Goal: Task Accomplishment & Management: Manage account settings

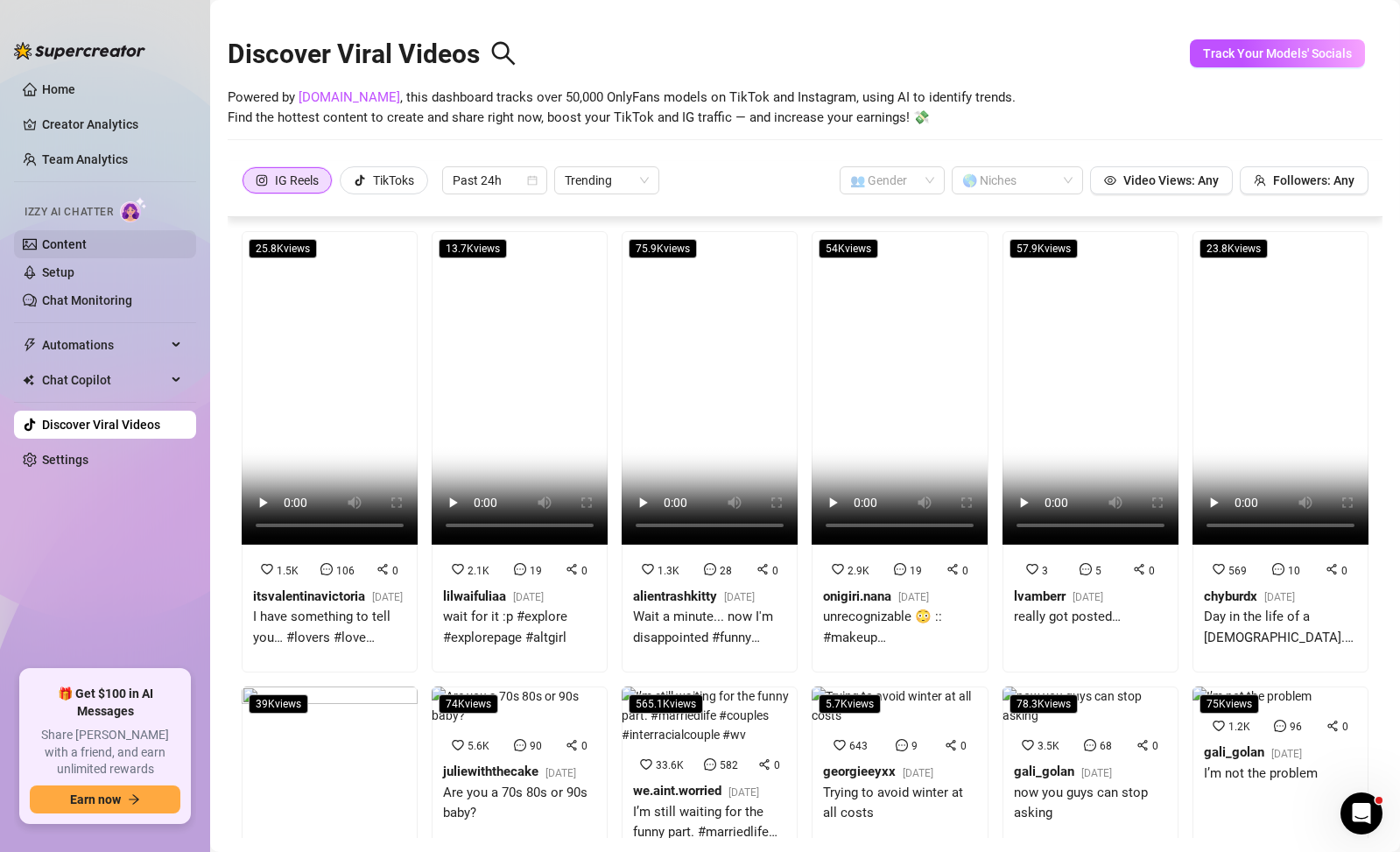
click at [86, 243] on link "Content" at bounding box center [64, 244] width 44 height 14
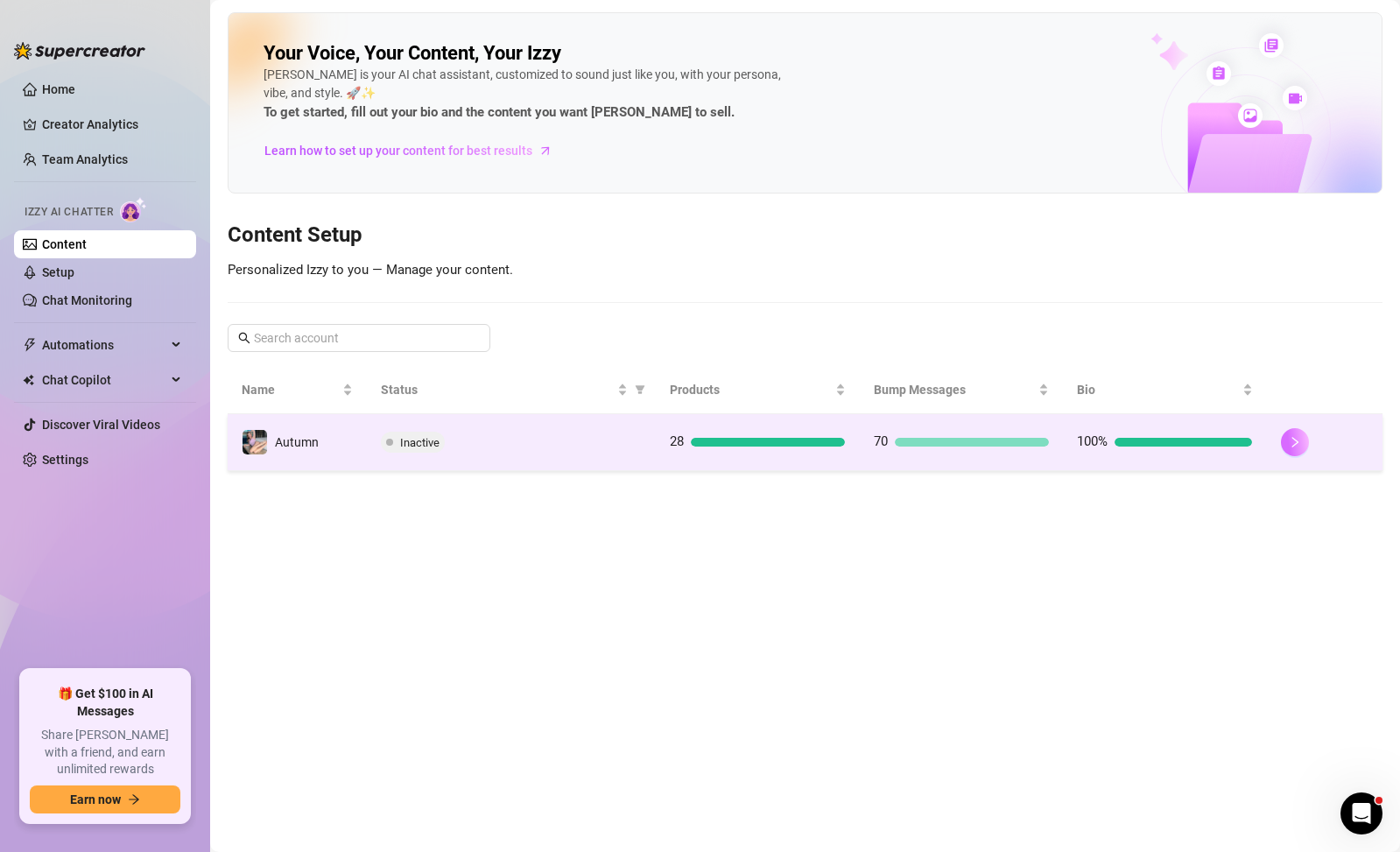
click at [1289, 444] on icon "right" at bounding box center [1295, 442] width 12 height 12
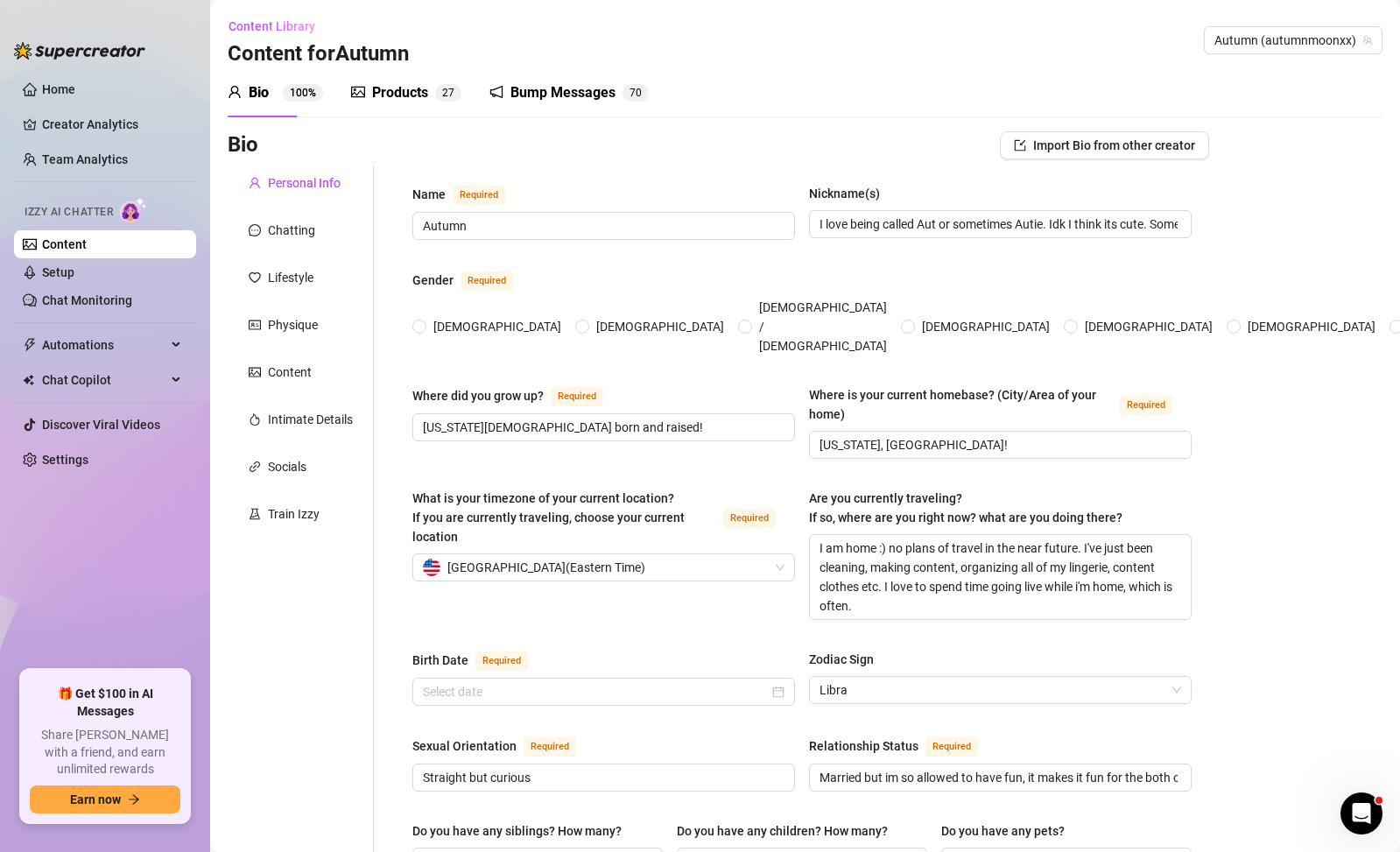
radio input "true"
type input "[DATE]"
click at [74, 265] on link "Setup" at bounding box center [59, 272] width 33 height 14
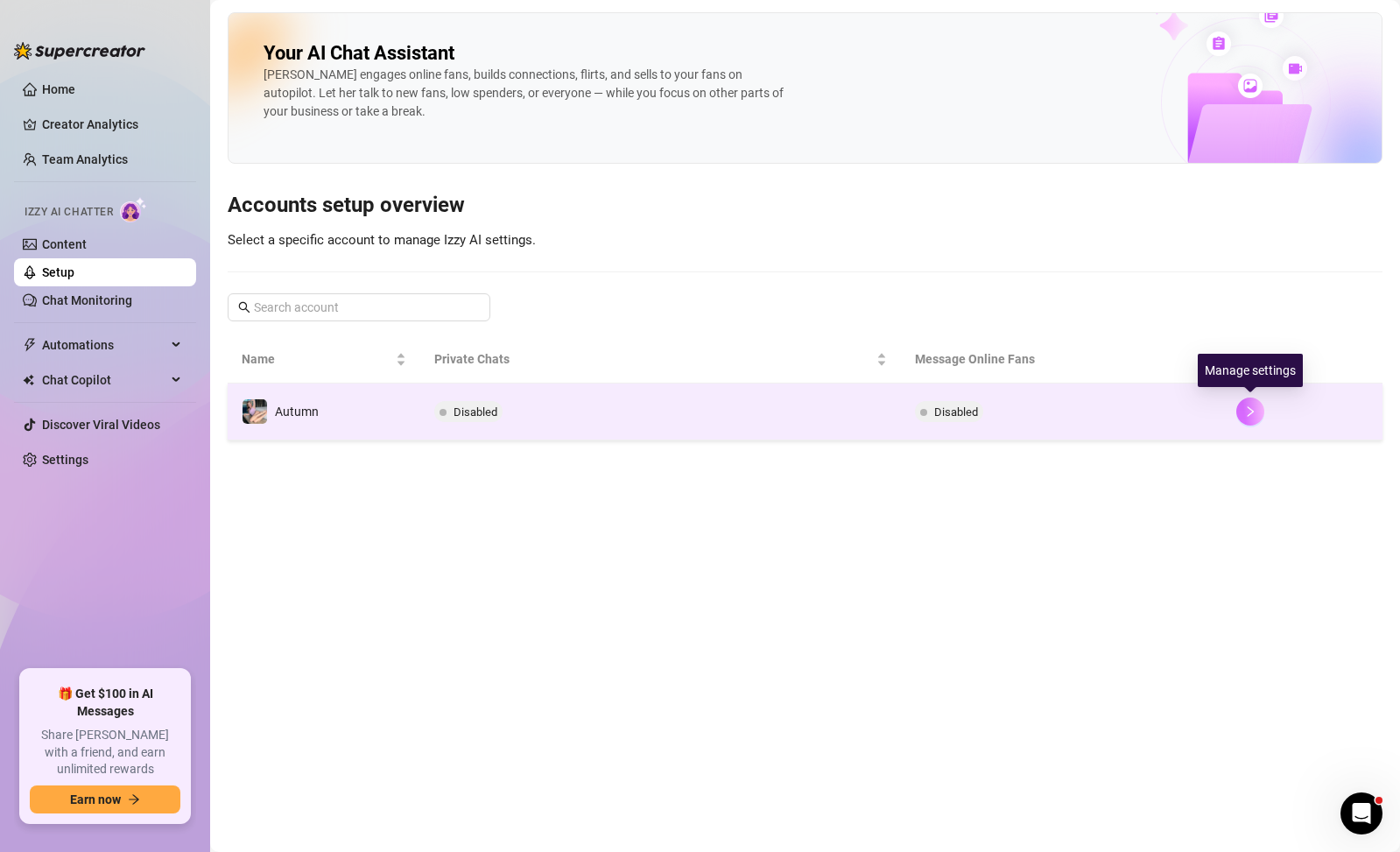
click at [1259, 405] on button "button" at bounding box center [1250, 411] width 28 height 28
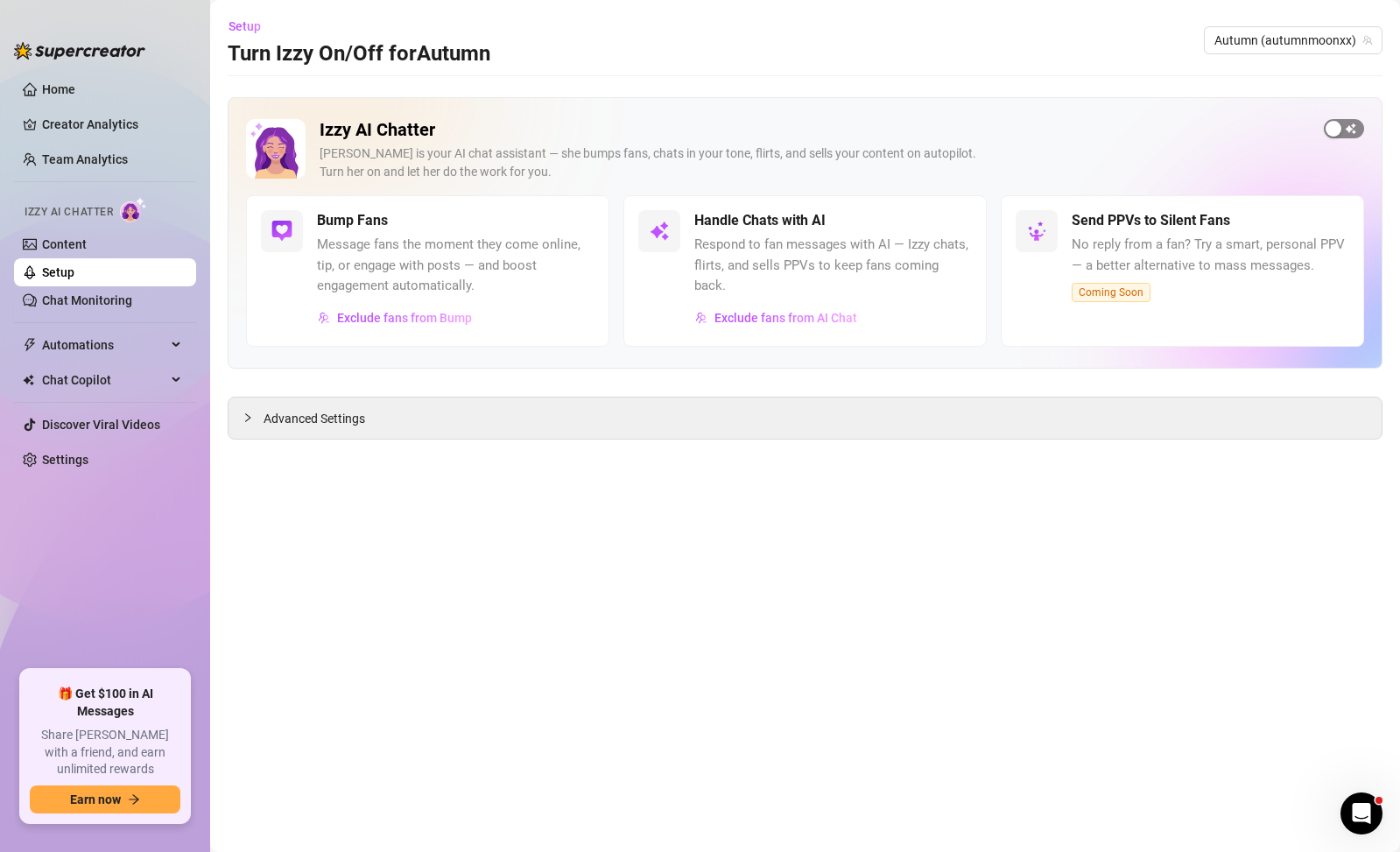
click at [1343, 133] on span "button" at bounding box center [1344, 129] width 40 height 19
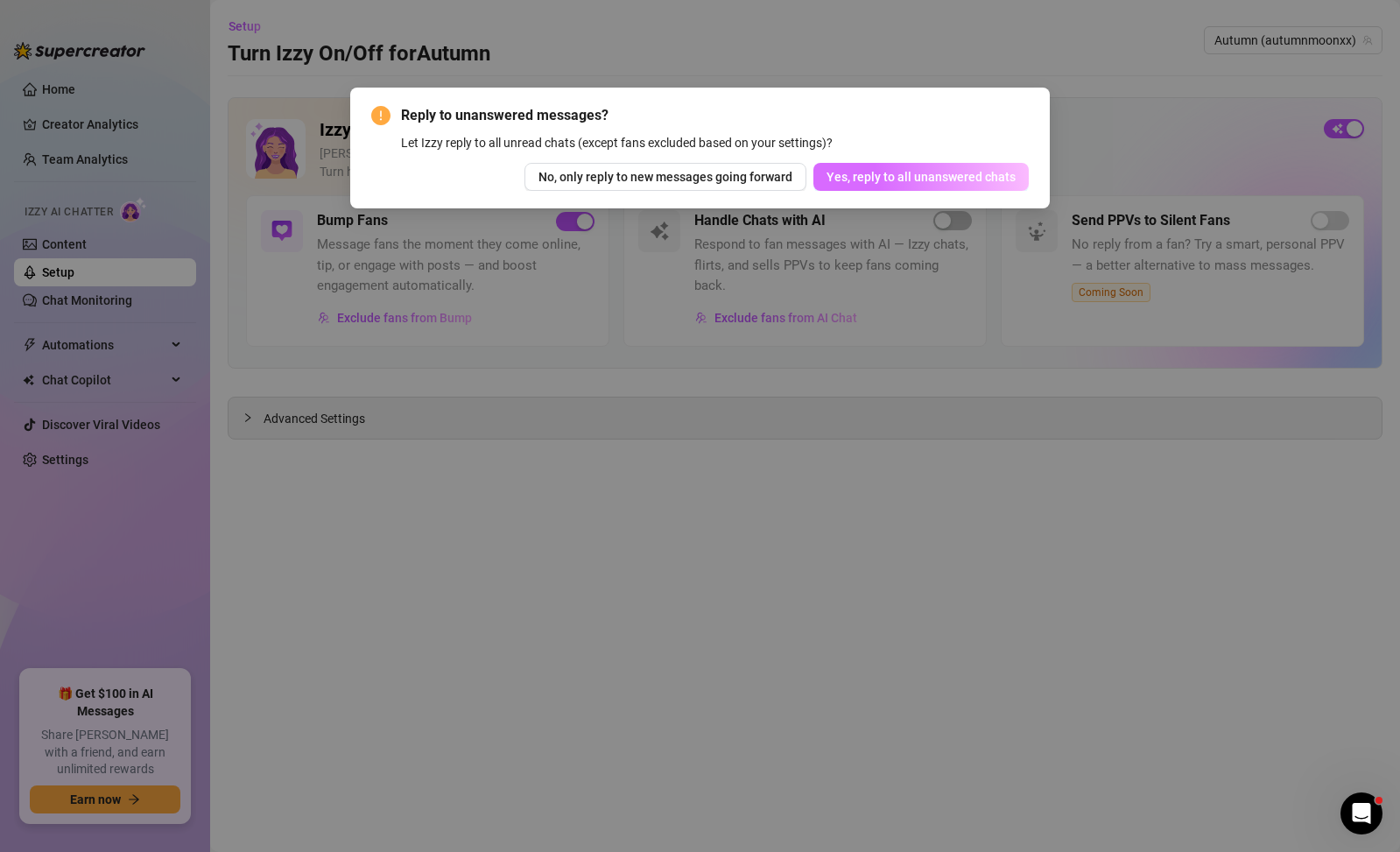
click at [1003, 176] on span "Yes, reply to all unanswered chats" at bounding box center [921, 177] width 189 height 14
